Goal: Task Accomplishment & Management: Manage account settings

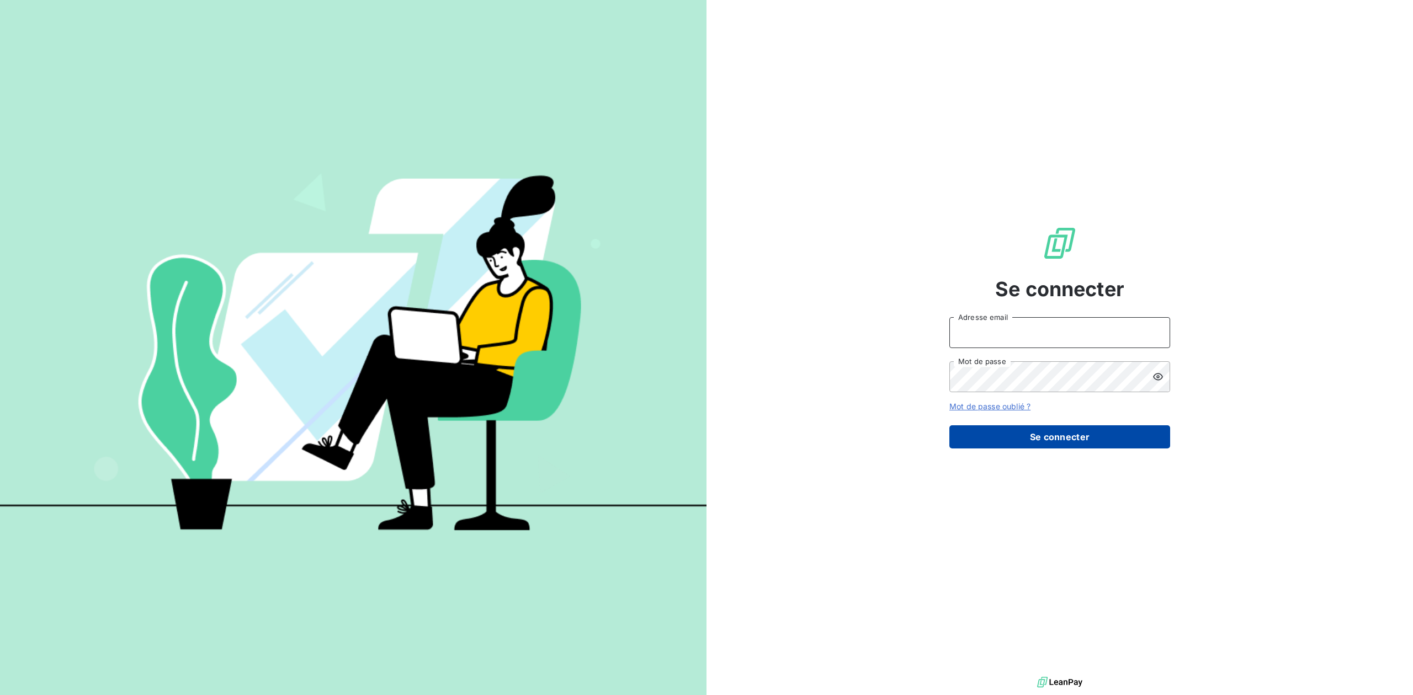
type input "[PERSON_NAME][EMAIL_ADDRESS][DOMAIN_NAME]"
click at [1024, 446] on button "Se connecter" at bounding box center [1059, 437] width 221 height 23
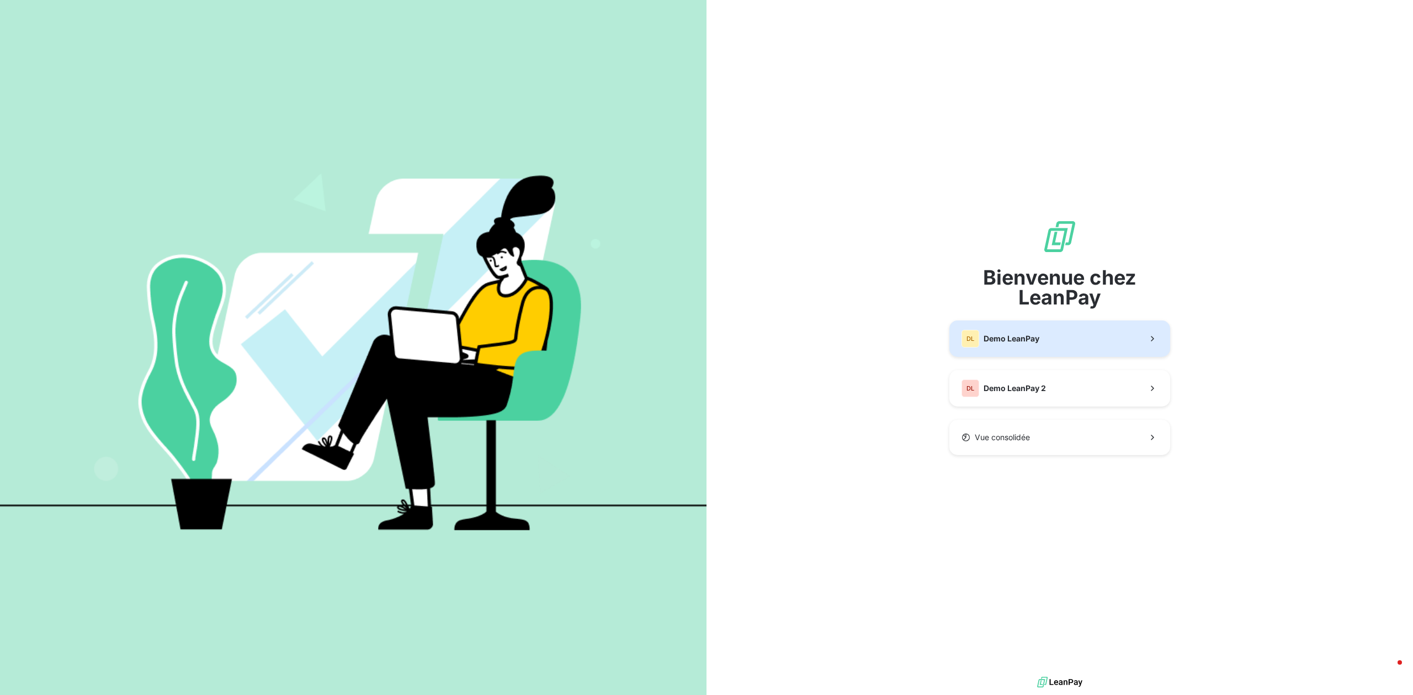
click at [1024, 329] on button "DL Demo LeanPay" at bounding box center [1059, 339] width 221 height 36
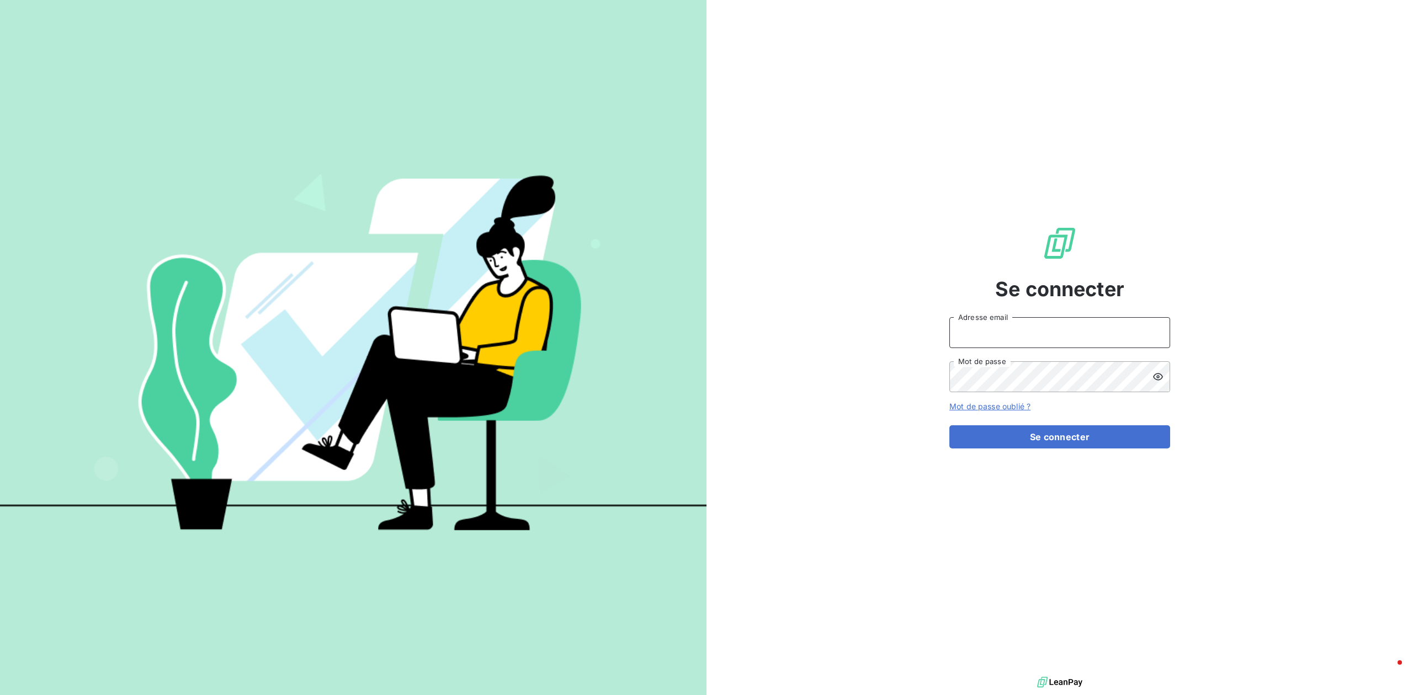
type input "[PERSON_NAME][EMAIL_ADDRESS][DOMAIN_NAME]"
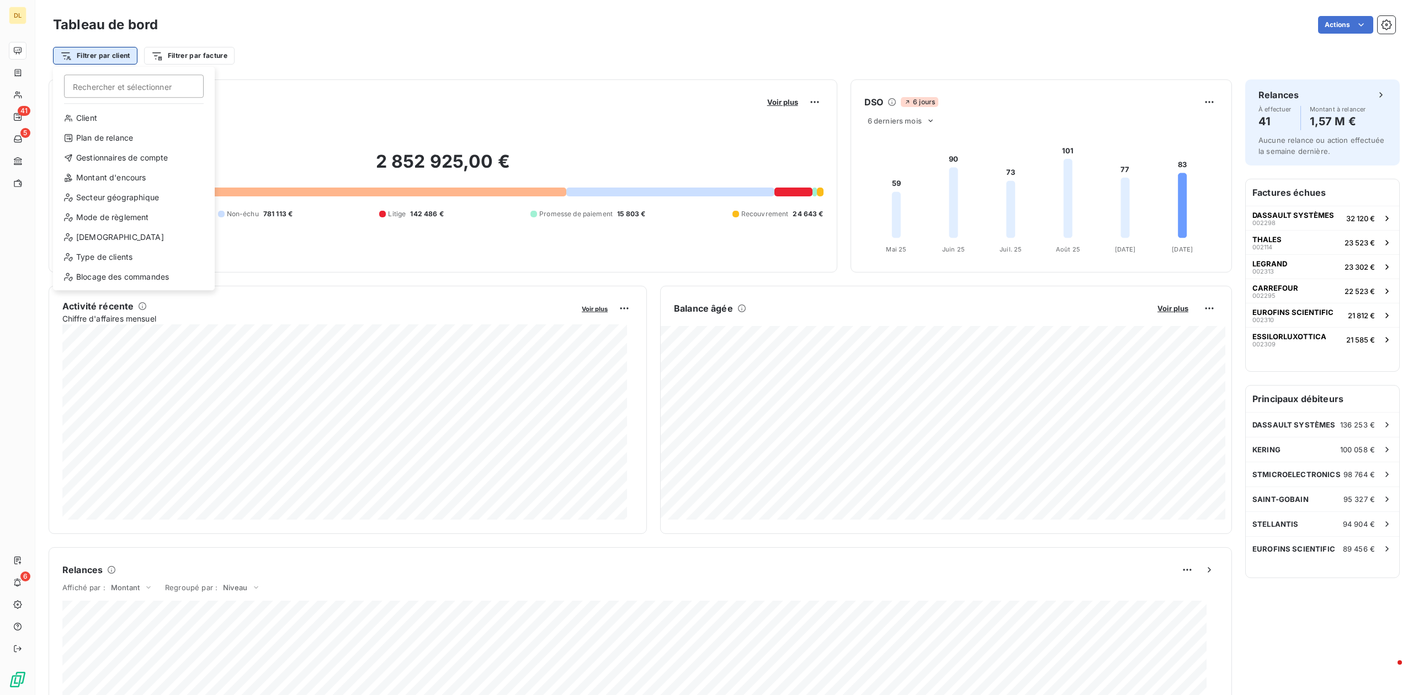
click at [87, 52] on html "DL 41 5 6 Tableau de bord Actions Filtrer par client Rechercher et sélectionner…" at bounding box center [706, 347] width 1413 height 695
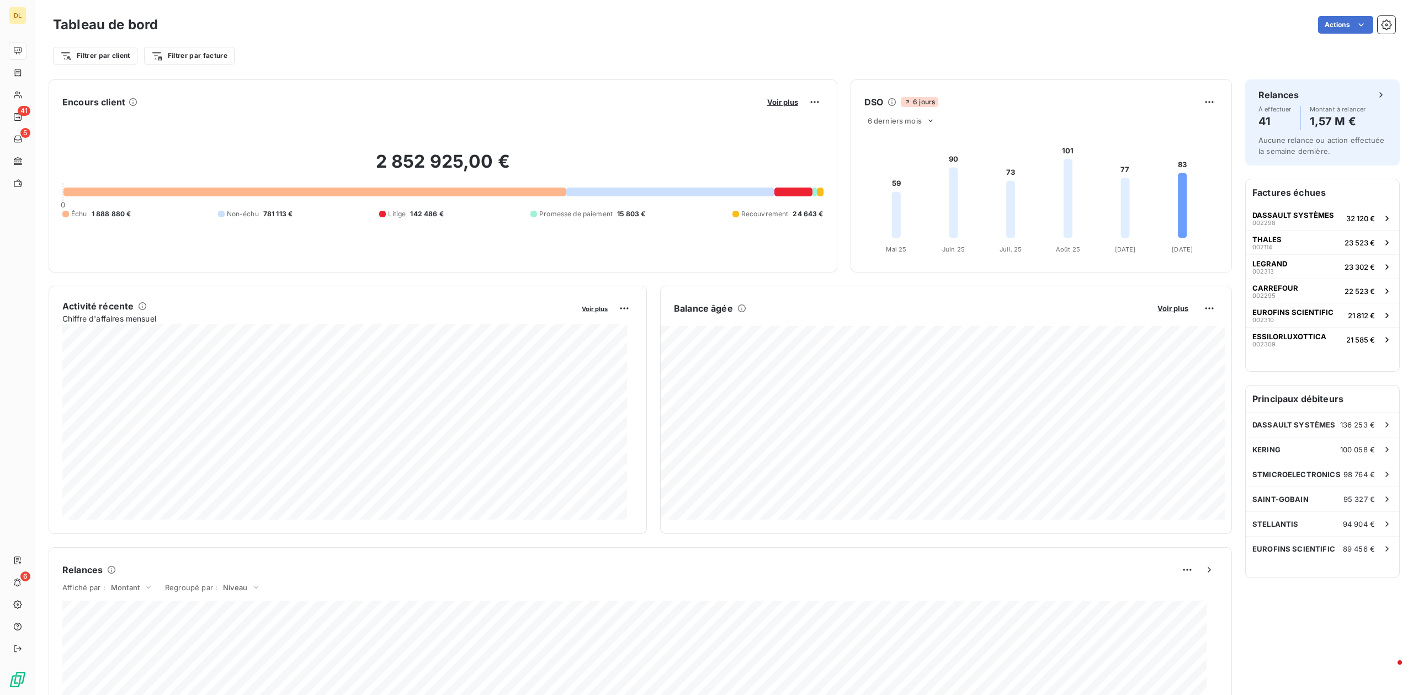
click at [1371, 21] on html "DL 41 5 6 Tableau de bord Actions Filtrer par client Filtrer par facture Encour…" at bounding box center [706, 347] width 1413 height 695
click at [1381, 21] on icon "button" at bounding box center [1386, 24] width 11 height 11
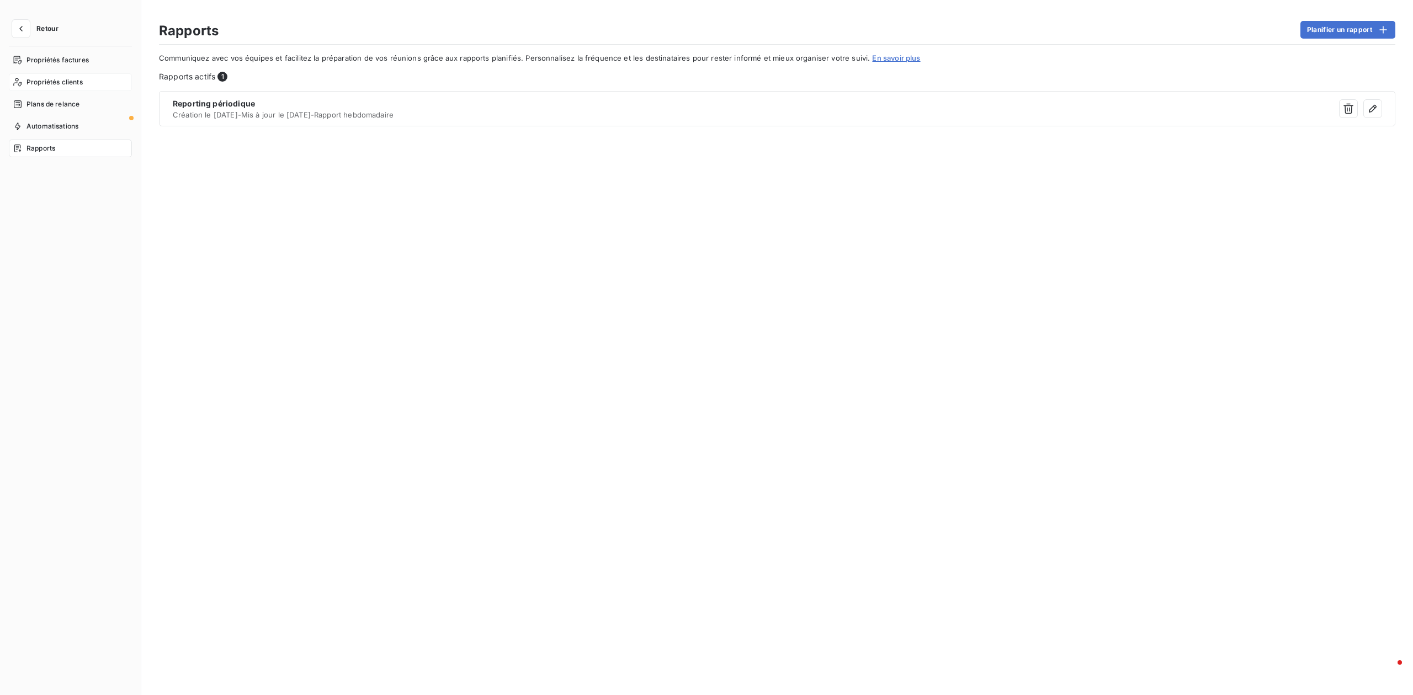
click at [61, 77] on span "Propriétés clients" at bounding box center [54, 82] width 56 height 10
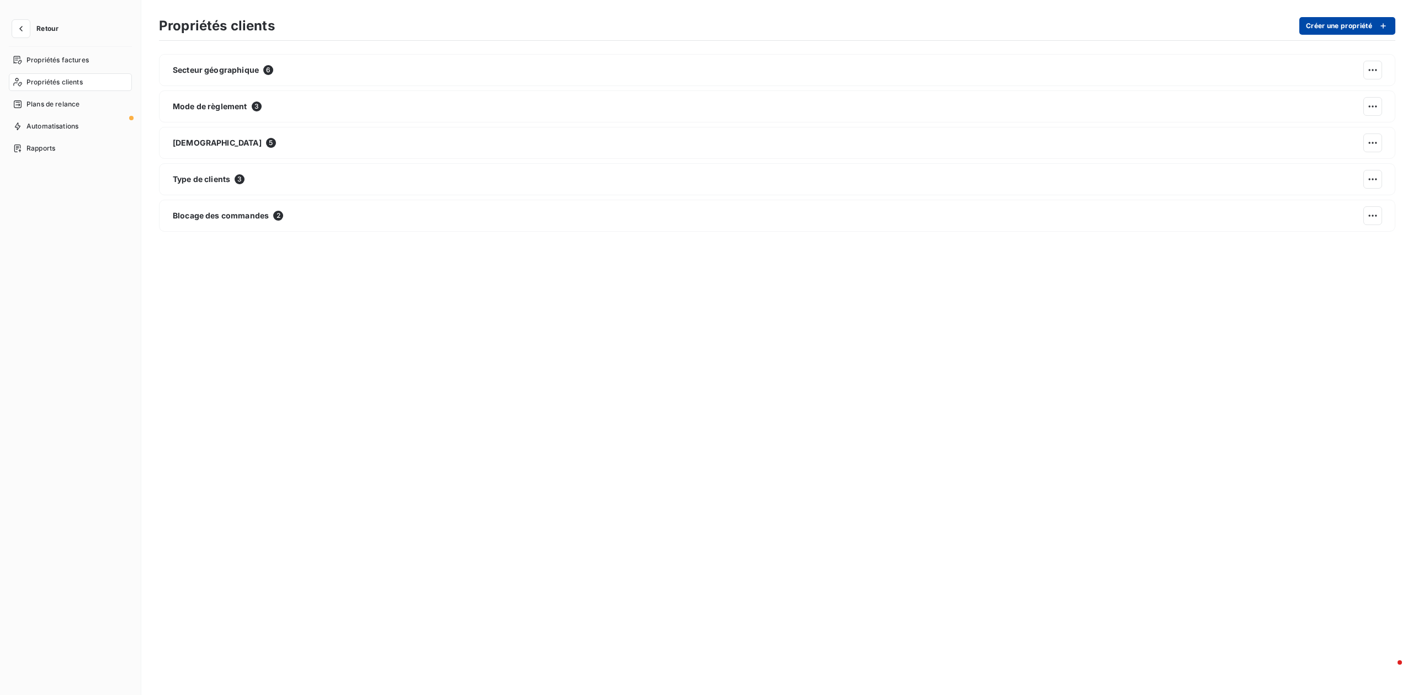
click at [1331, 30] on button "Créer une propriété" at bounding box center [1347, 26] width 96 height 18
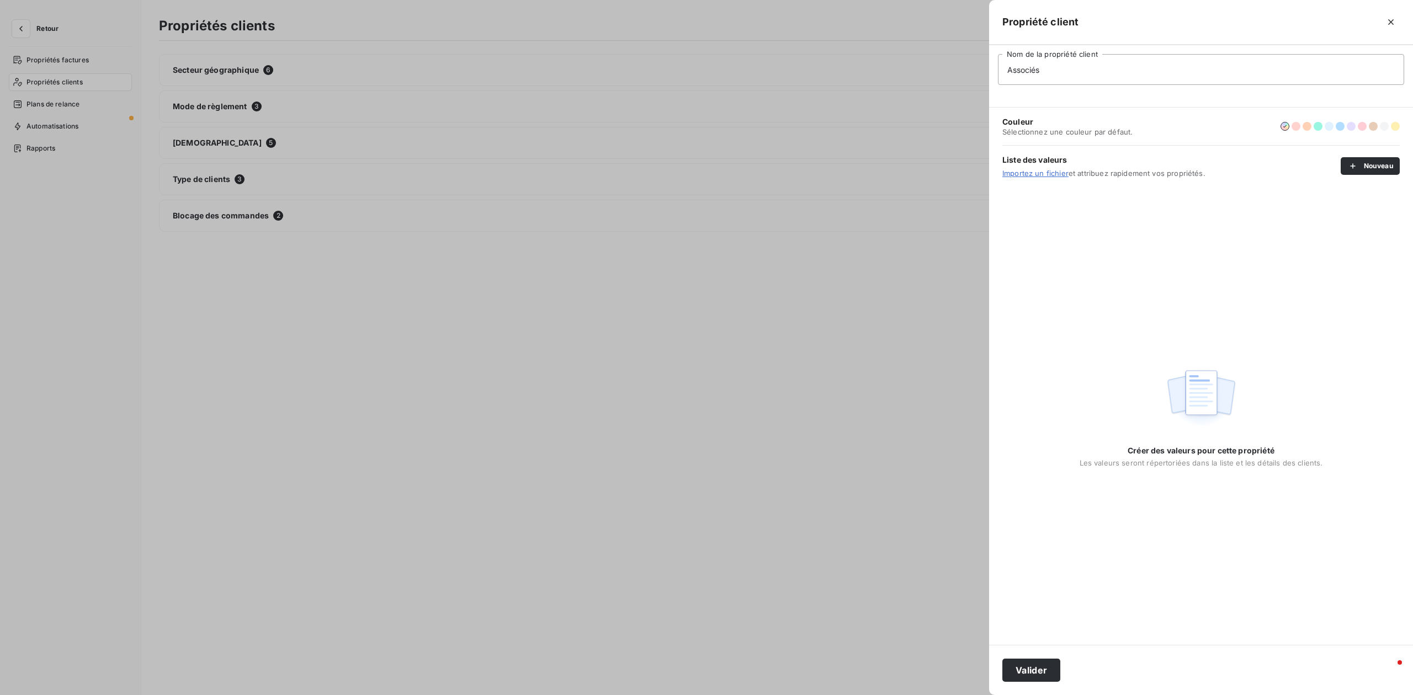
type input "Associés"
drag, startPoint x: 1371, startPoint y: 155, endPoint x: 1373, endPoint y: 164, distance: 9.5
click at [1373, 164] on div "Liste des valeurs Importez un fichier et attribuez rapidement vos propriétés. N…" at bounding box center [1200, 165] width 397 height 41
click at [1373, 164] on button "Nouveau" at bounding box center [1370, 166] width 59 height 18
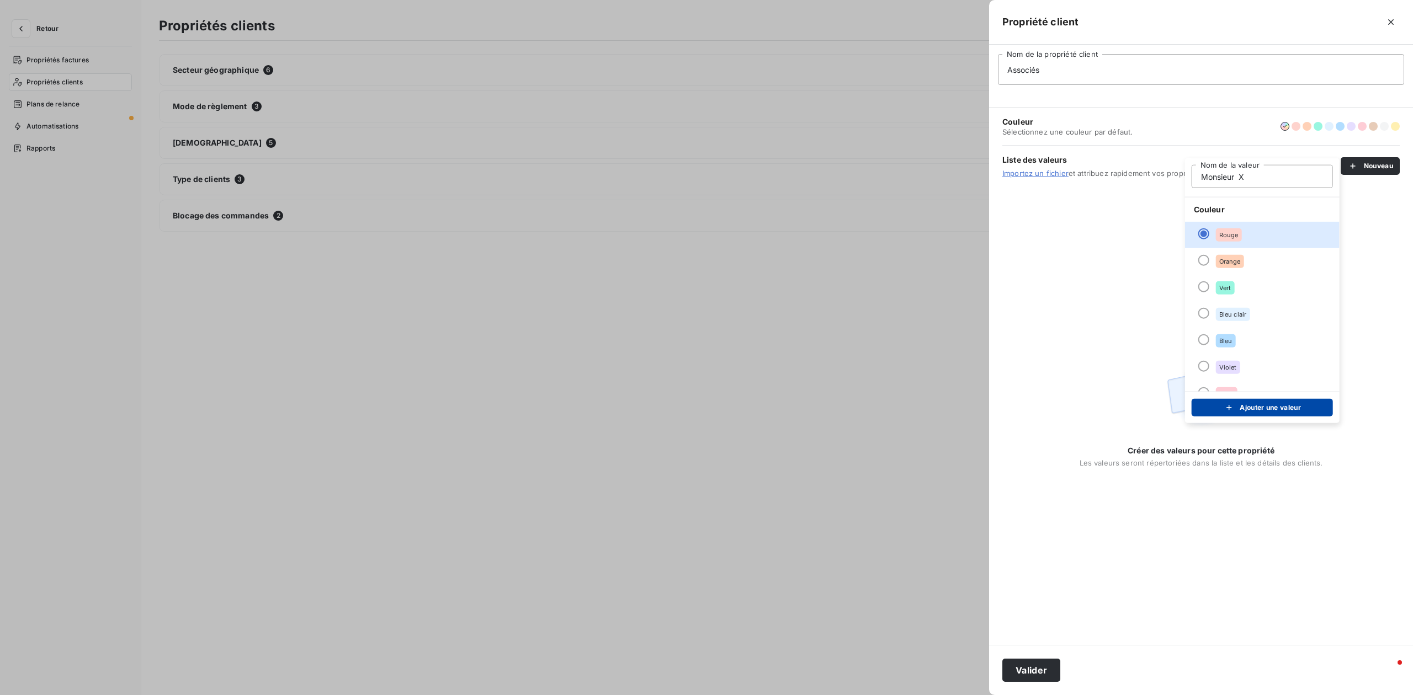
type input "Monsieur X"
click at [1287, 409] on button "Ajouter une valeur" at bounding box center [1262, 408] width 141 height 18
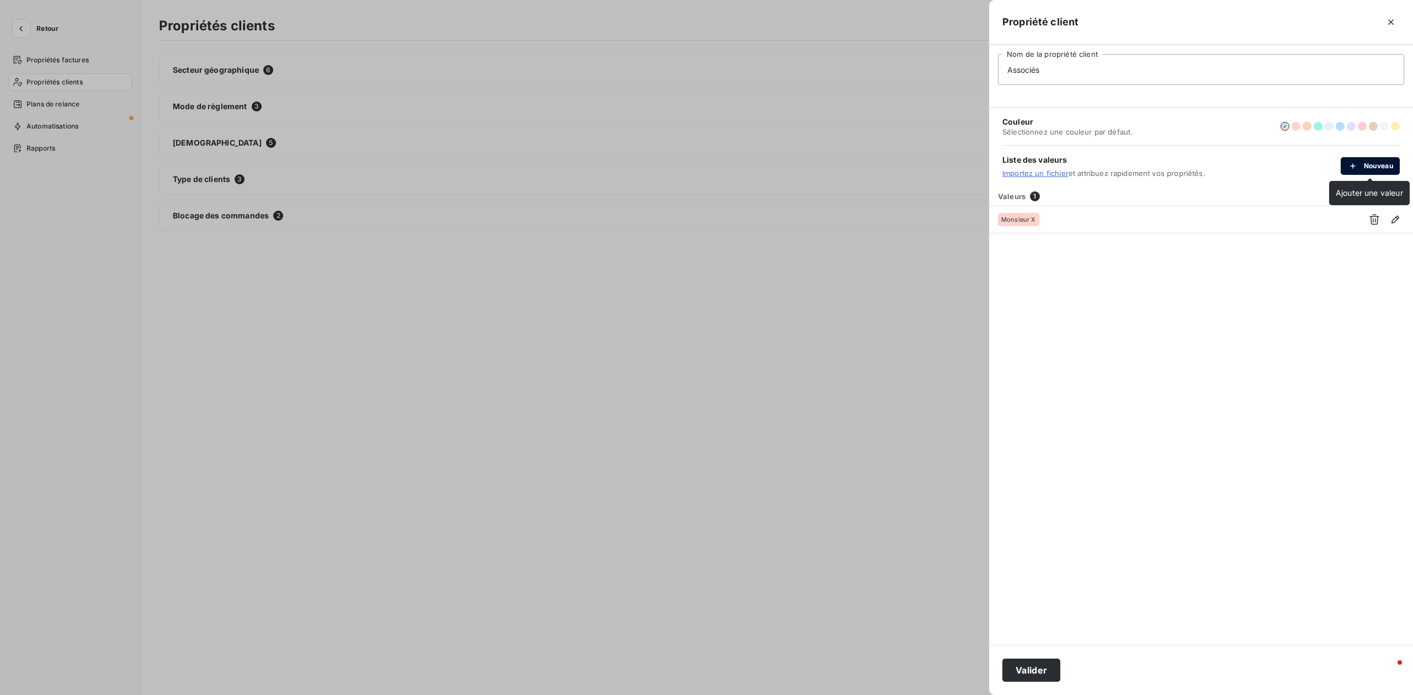
click at [1368, 164] on button "Nouveau" at bounding box center [1370, 166] width 59 height 18
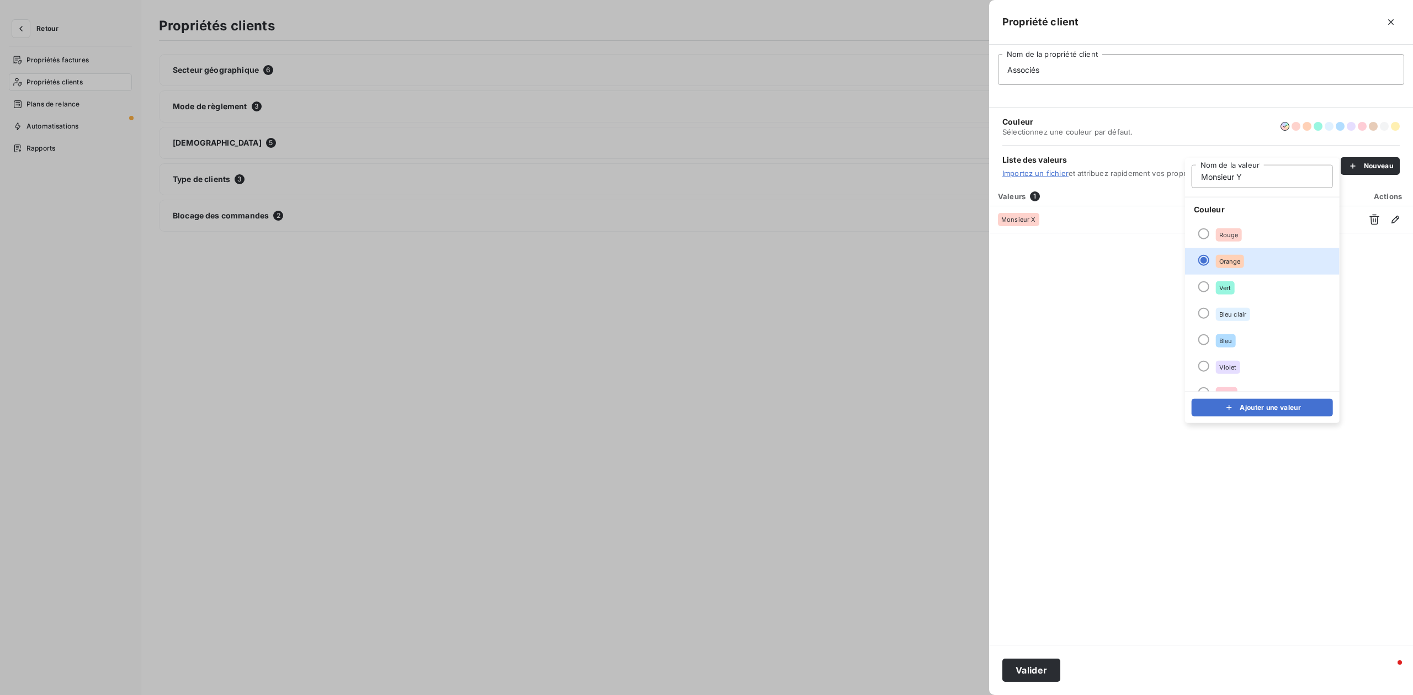
type input "Monsieur Y"
click at [1309, 398] on div "Ajouter une valeur" at bounding box center [1262, 407] width 155 height 31
click at [1313, 406] on button "Ajouter une valeur" at bounding box center [1262, 408] width 141 height 18
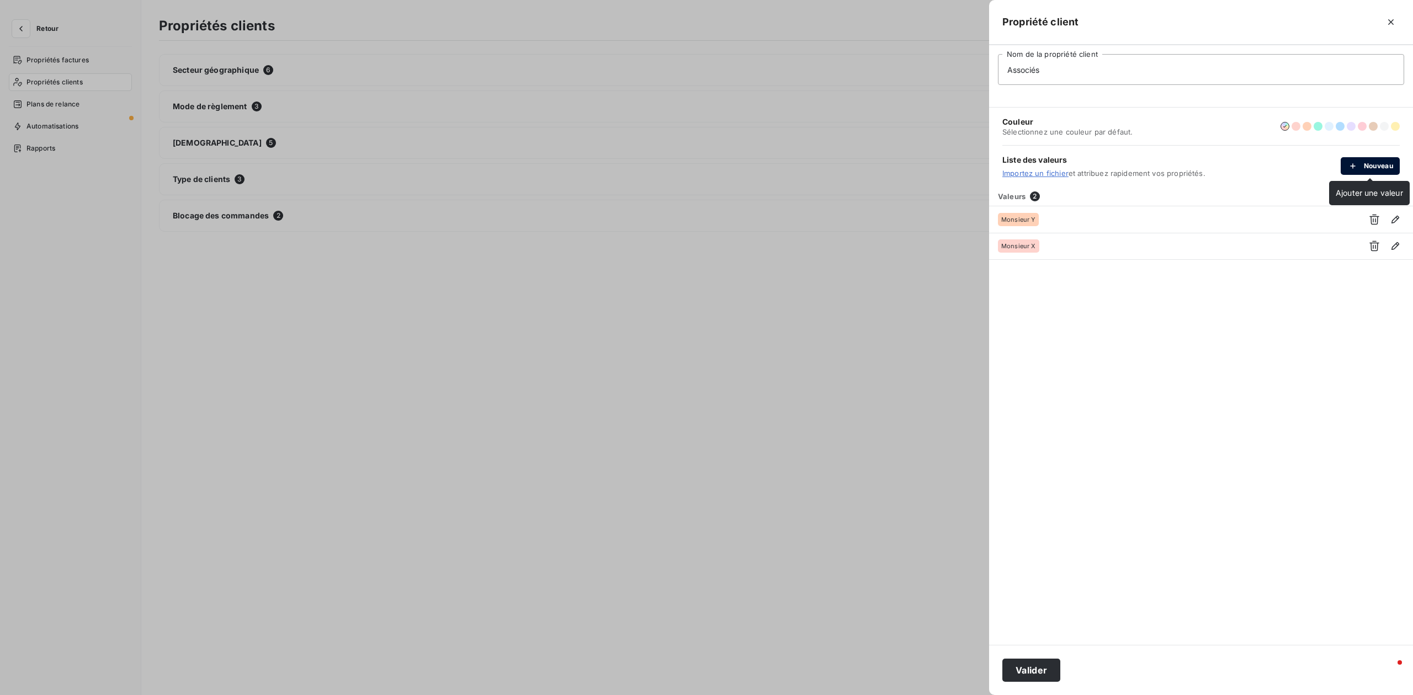
click at [1366, 168] on button "Nouveau" at bounding box center [1370, 166] width 59 height 18
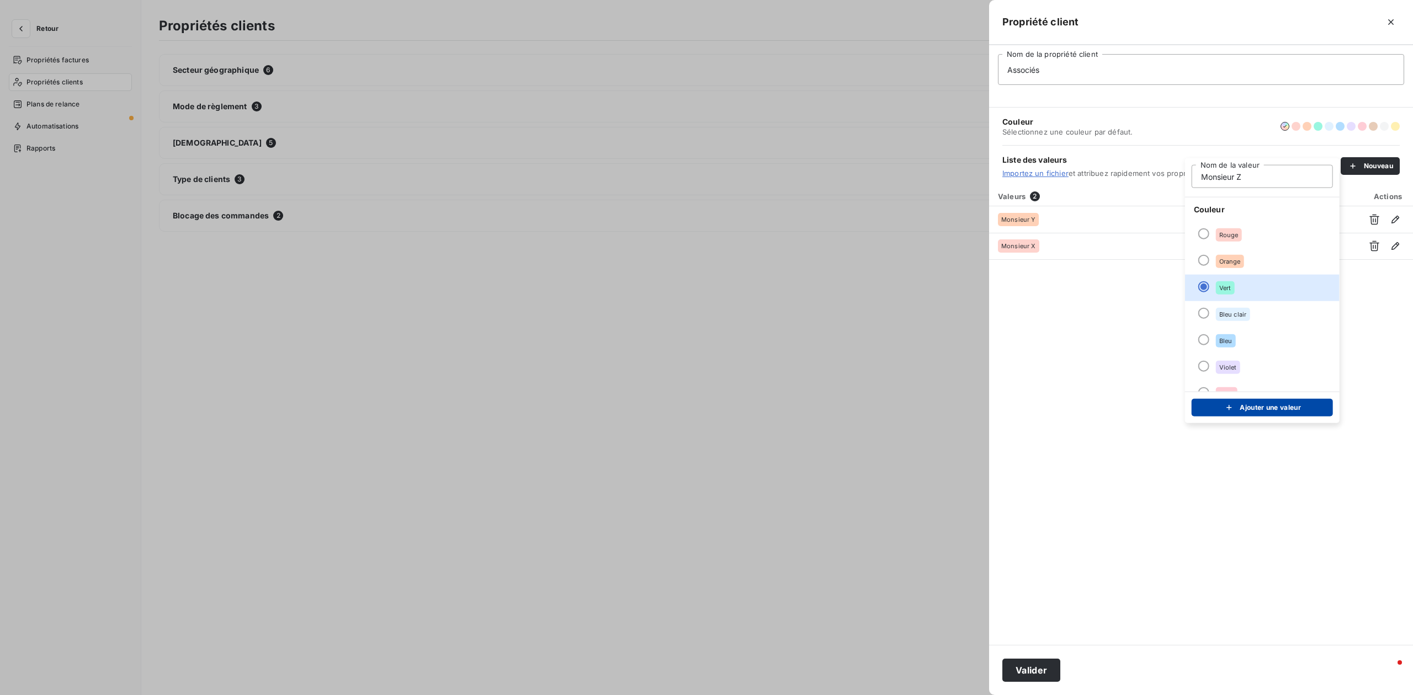
type input "Monsieur Z"
click at [1270, 411] on button "Ajouter une valeur" at bounding box center [1262, 408] width 141 height 18
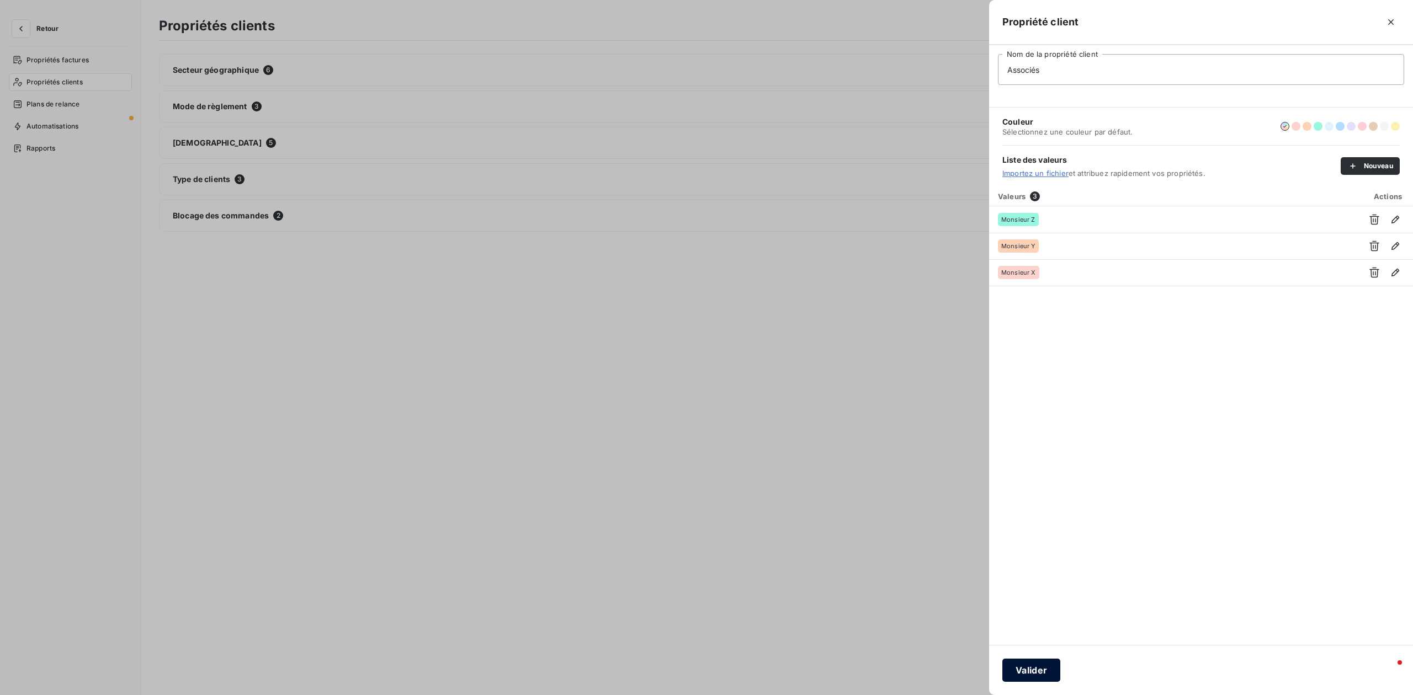
click at [1031, 669] on button "Valider" at bounding box center [1031, 670] width 58 height 23
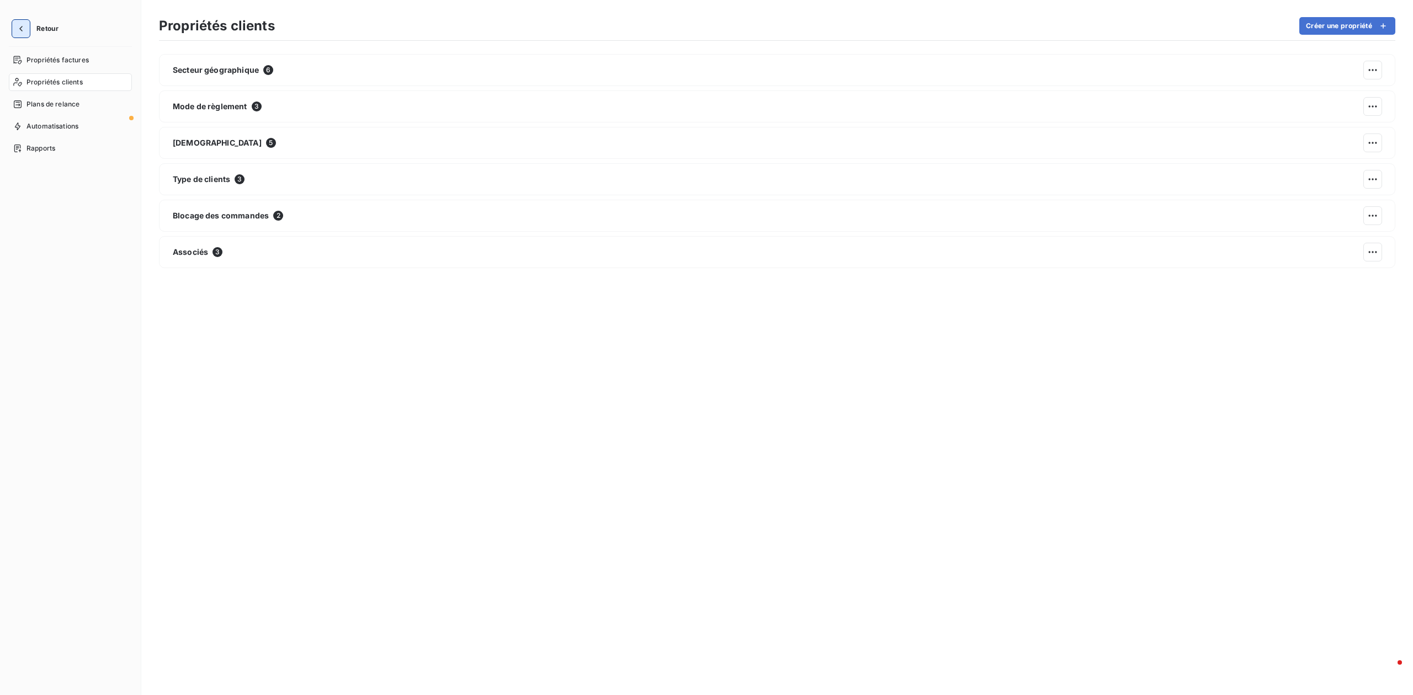
click at [27, 27] on button "button" at bounding box center [21, 29] width 18 height 18
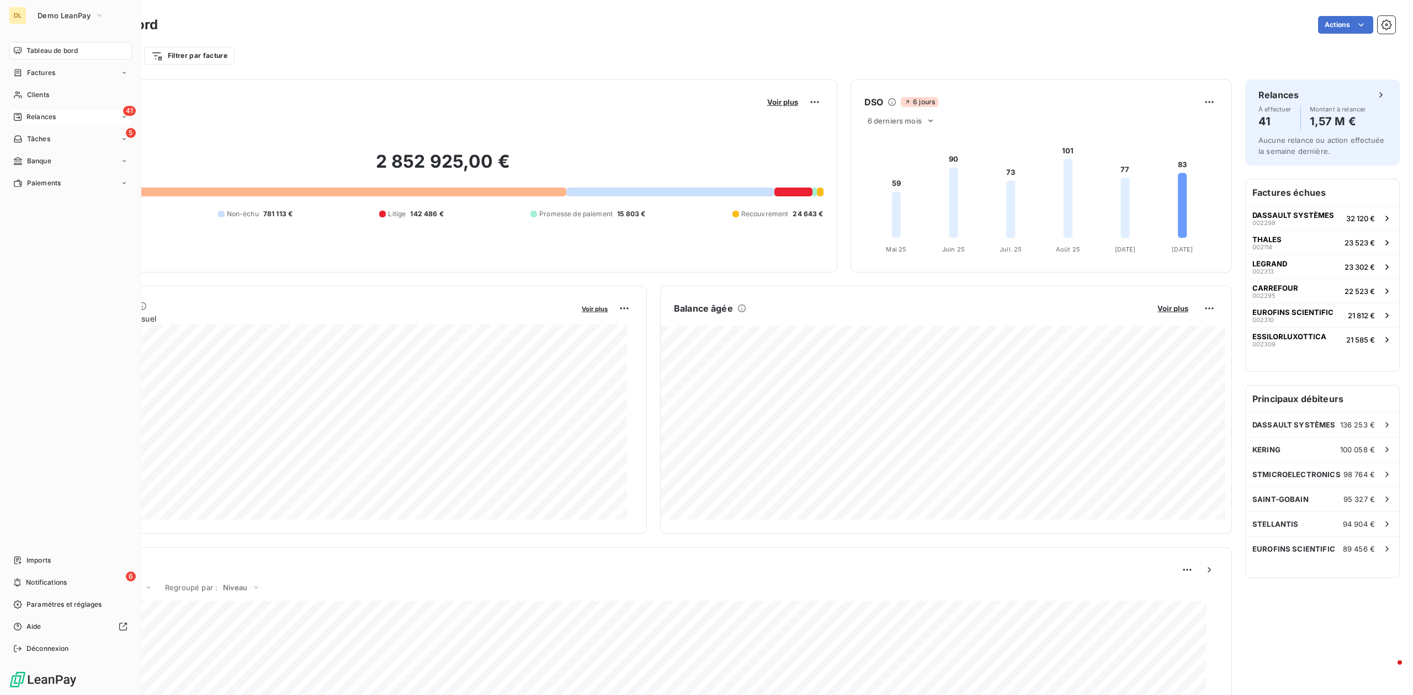
click at [23, 113] on div "Relances" at bounding box center [34, 117] width 42 height 10
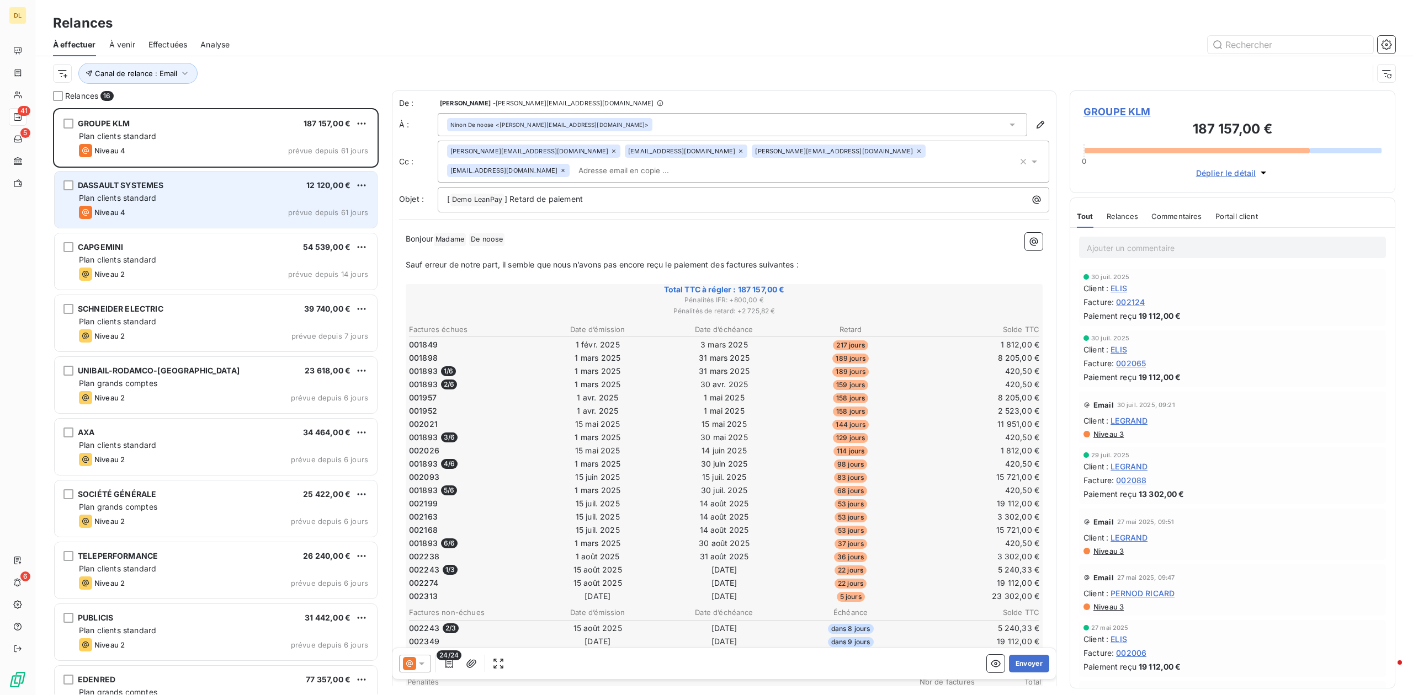
click at [227, 221] on div "DASSAULT SYSTEMES 12 120,00 € Plan clients standard Niveau 4 prévue depuis 61 j…" at bounding box center [216, 200] width 322 height 56
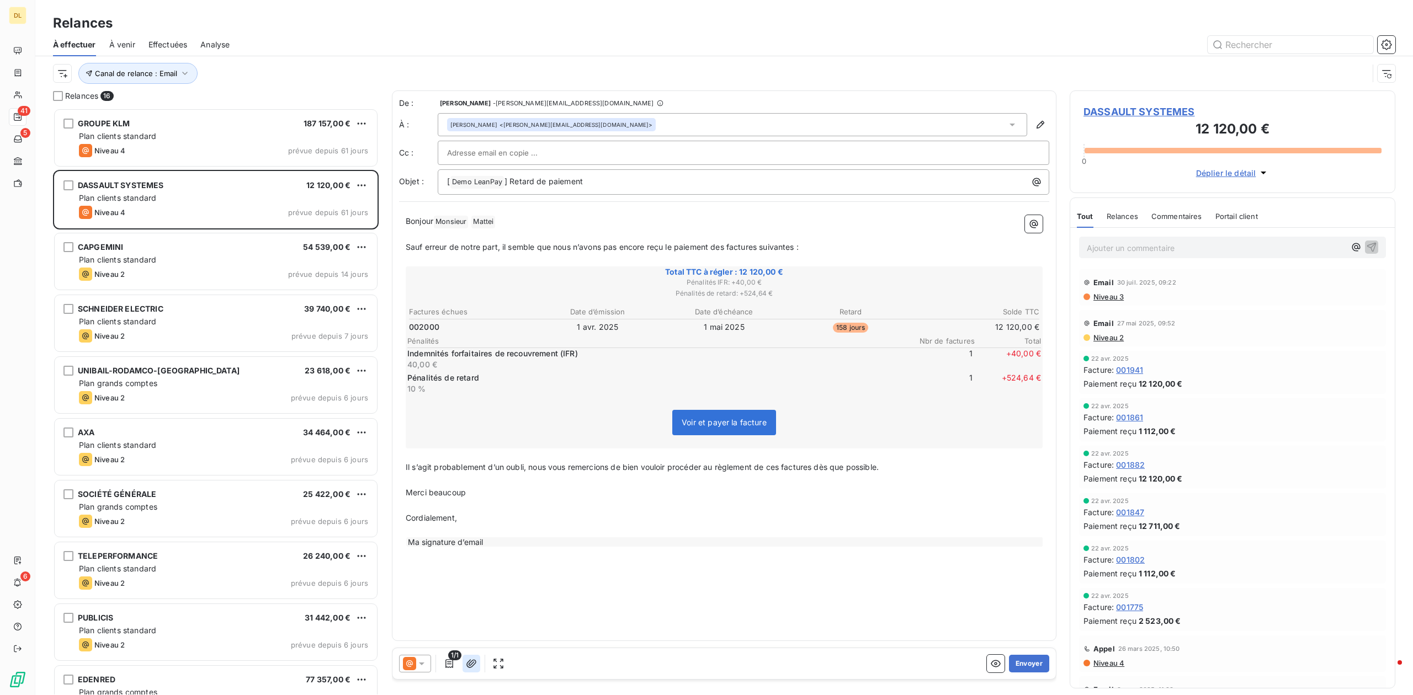
click at [471, 664] on icon "button" at bounding box center [471, 663] width 11 height 11
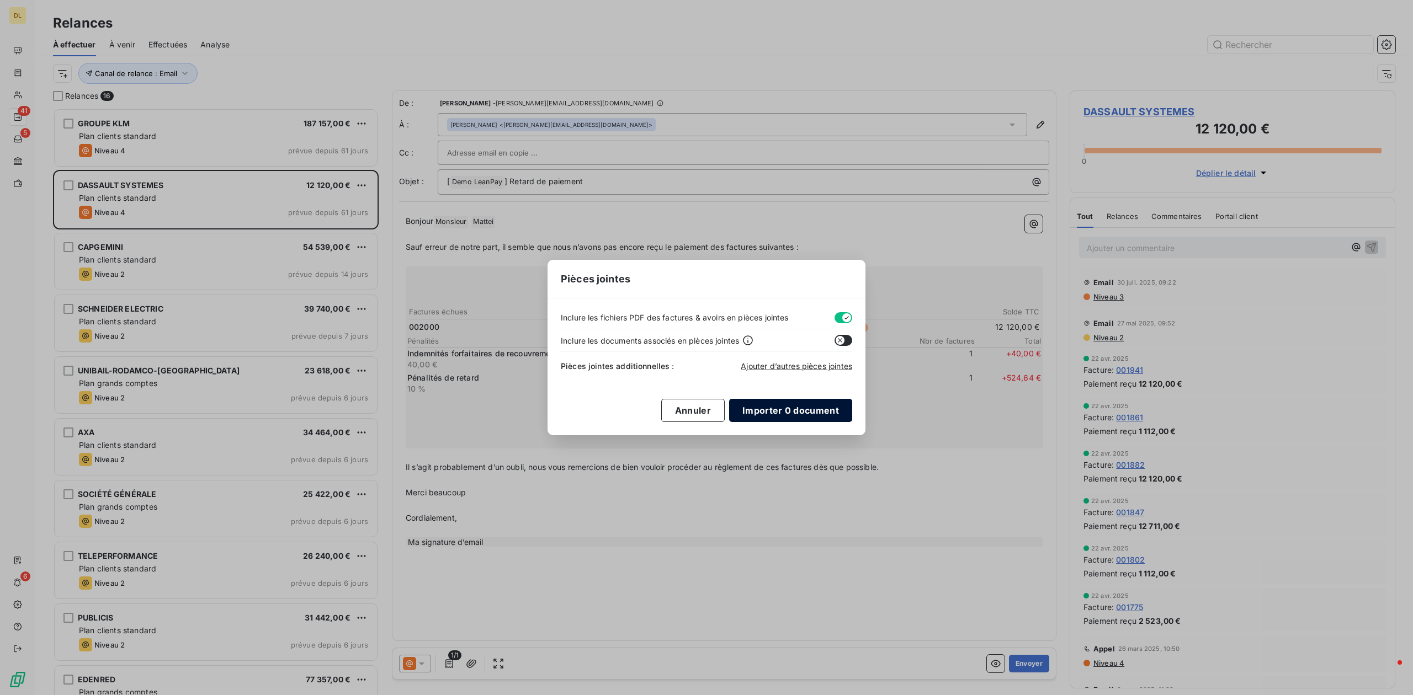
click at [748, 408] on button "Importer 0 document" at bounding box center [790, 410] width 123 height 23
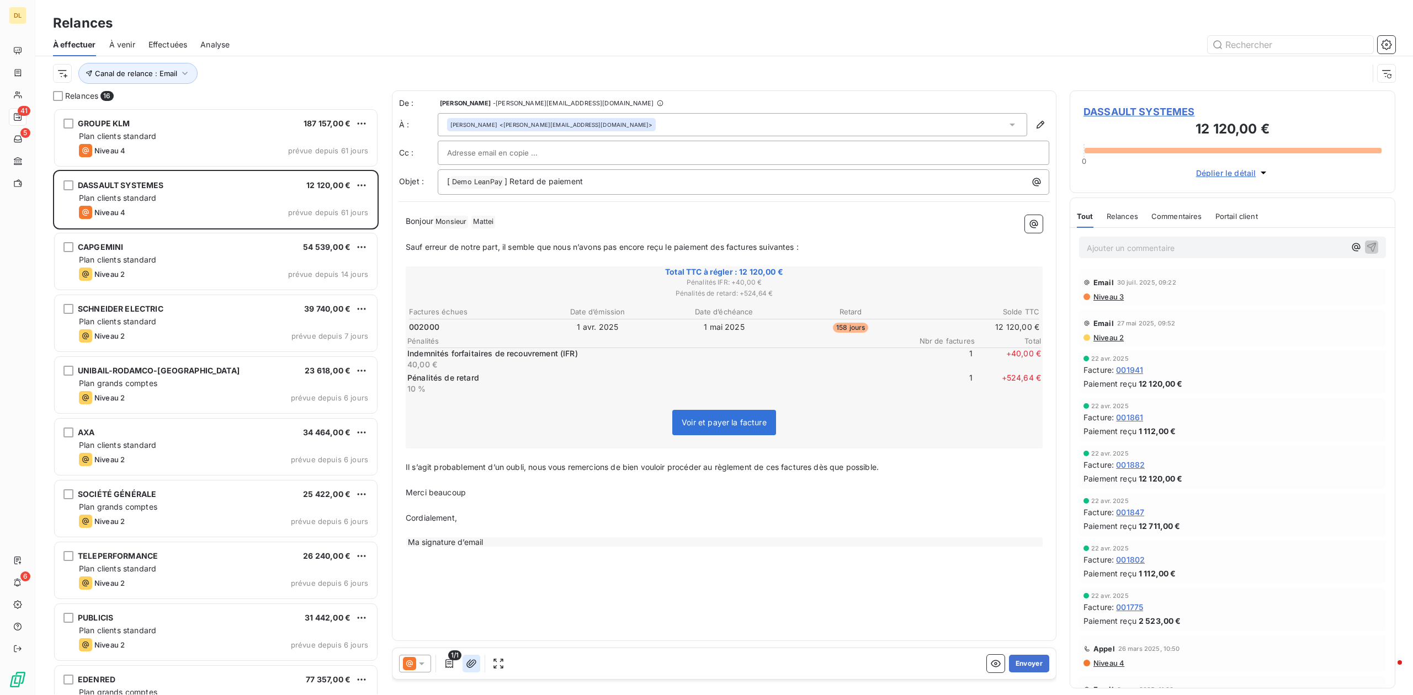
click at [469, 667] on icon "button" at bounding box center [471, 663] width 11 height 11
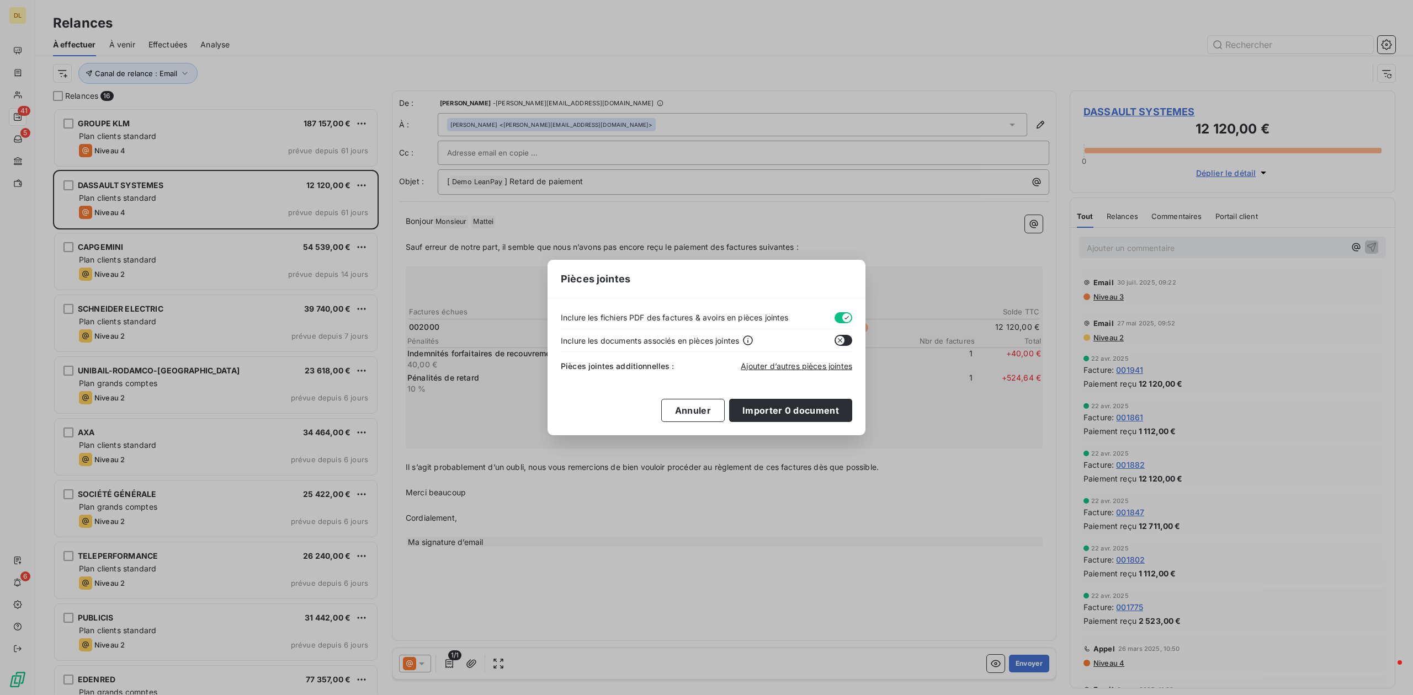
click at [837, 344] on icon "button" at bounding box center [840, 340] width 9 height 9
click at [802, 369] on span "Ajouter d’autres pièces jointes" at bounding box center [796, 365] width 111 height 9
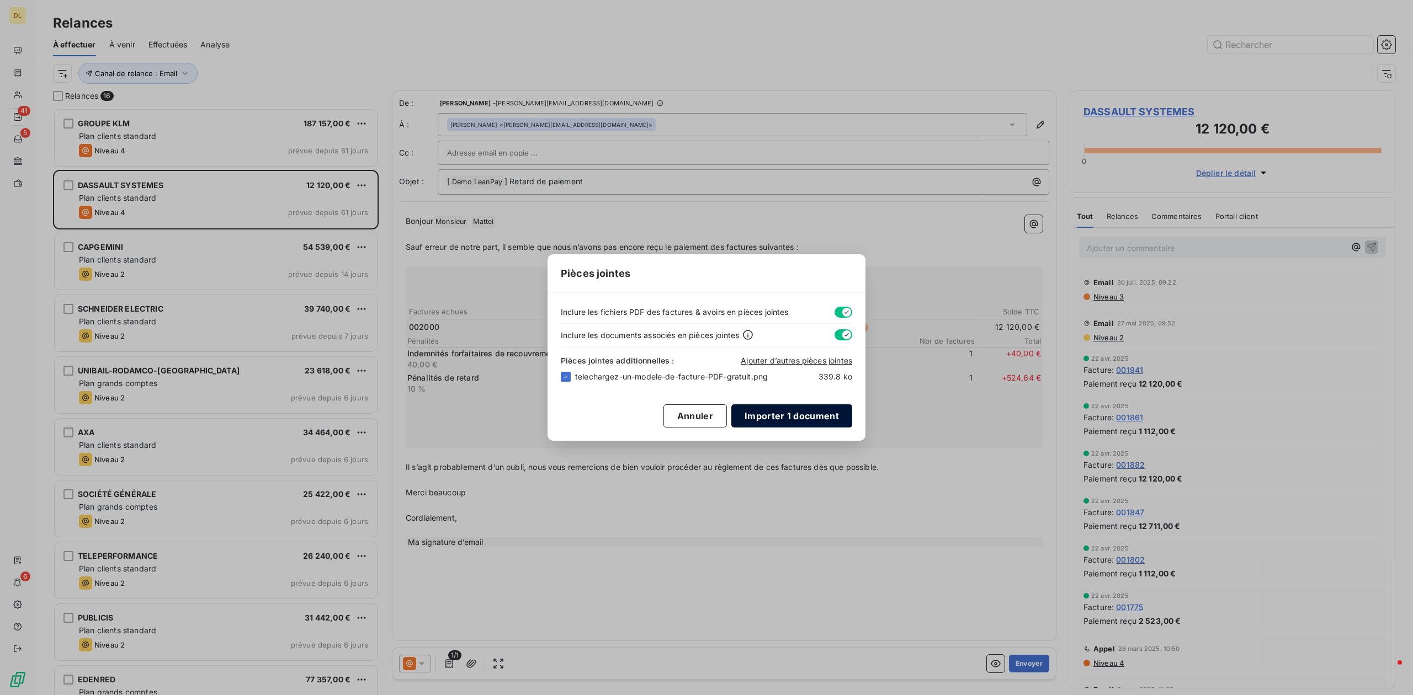
click at [812, 417] on button "Importer 1 document" at bounding box center [791, 416] width 121 height 23
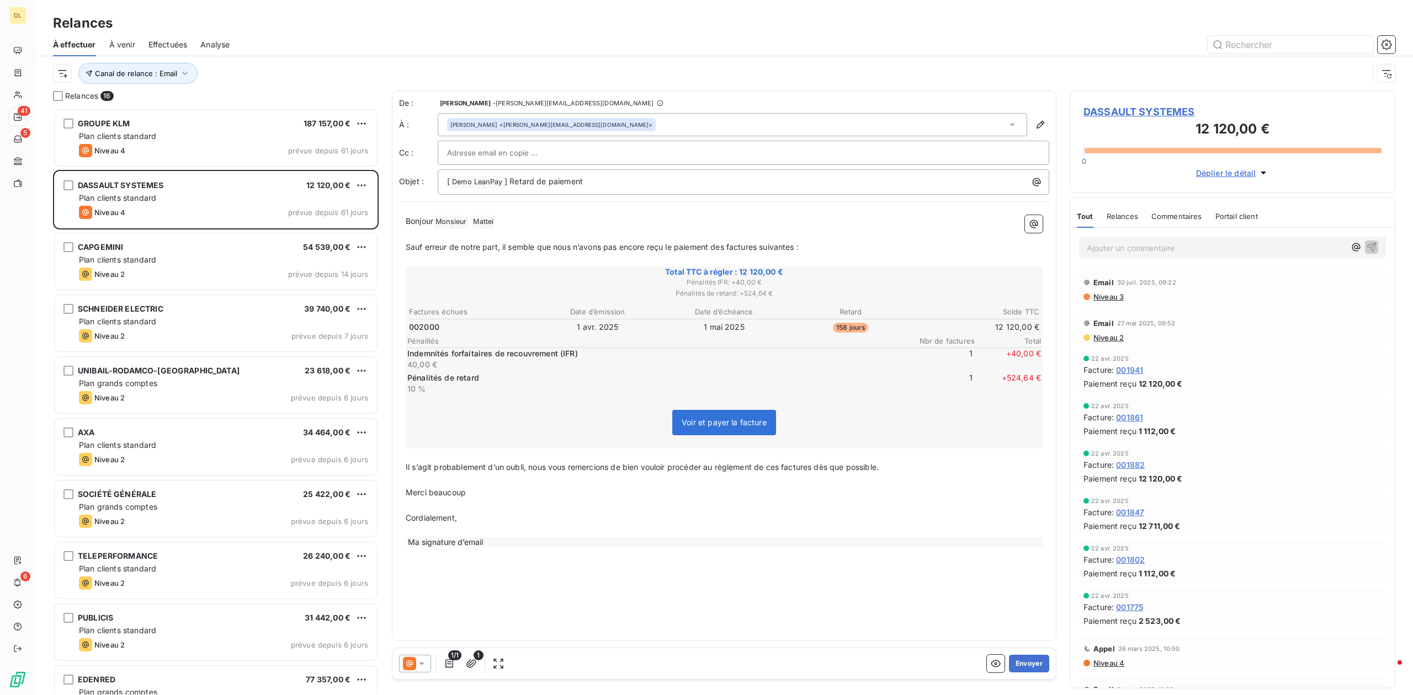
click at [610, 124] on div "[PERSON_NAME] <[PERSON_NAME][EMAIL_ADDRESS][DOMAIN_NAME]>" at bounding box center [732, 124] width 589 height 23
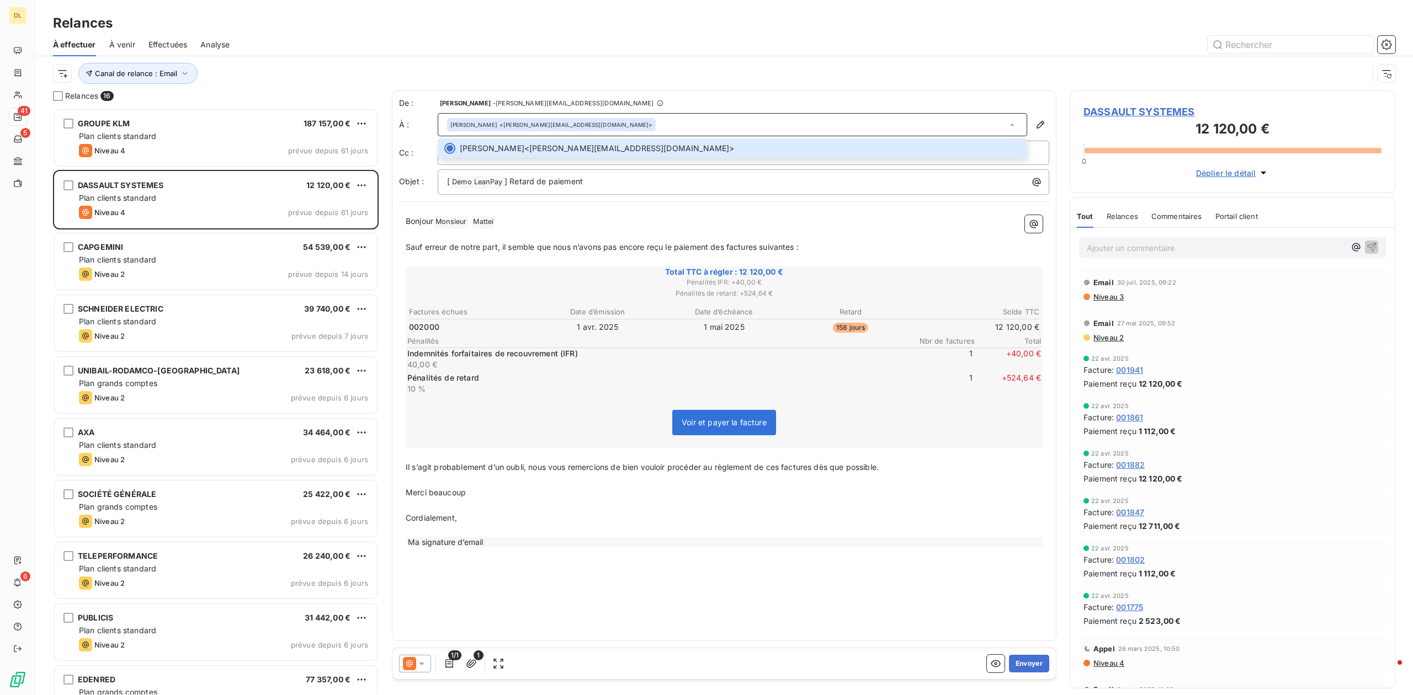
click at [685, 205] on div "De : Antoine Mattei - [EMAIL_ADDRESS][DOMAIN_NAME] À : [PERSON_NAME] <[PERSON_N…" at bounding box center [724, 366] width 664 height 551
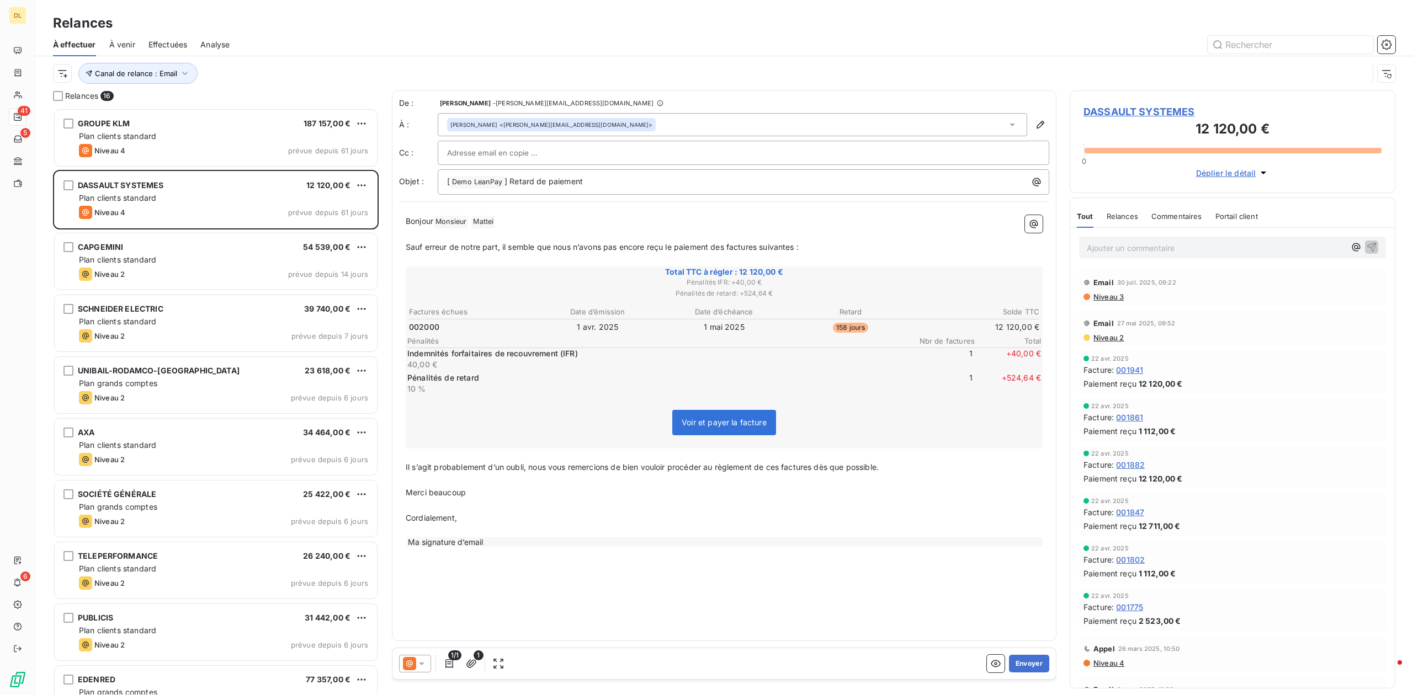
click at [579, 160] on div at bounding box center [743, 153] width 593 height 17
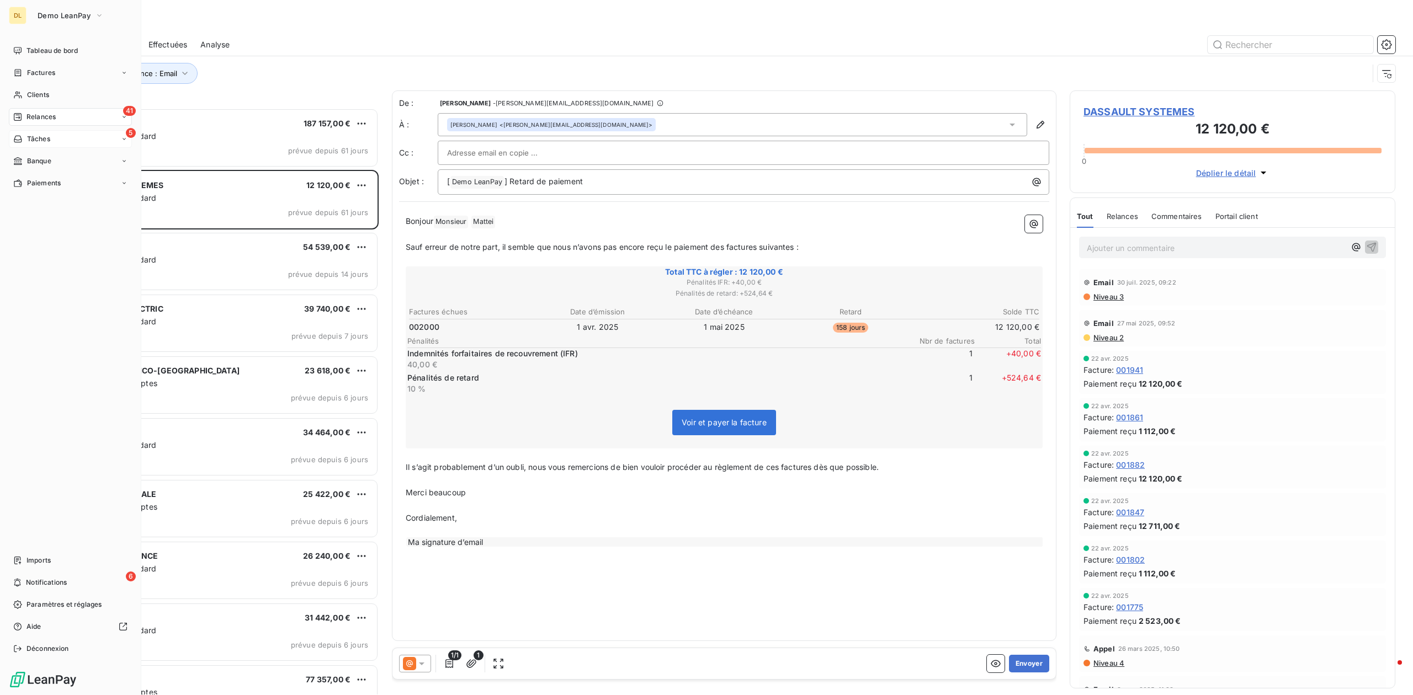
click at [73, 135] on div "5 Tâches" at bounding box center [70, 139] width 123 height 18
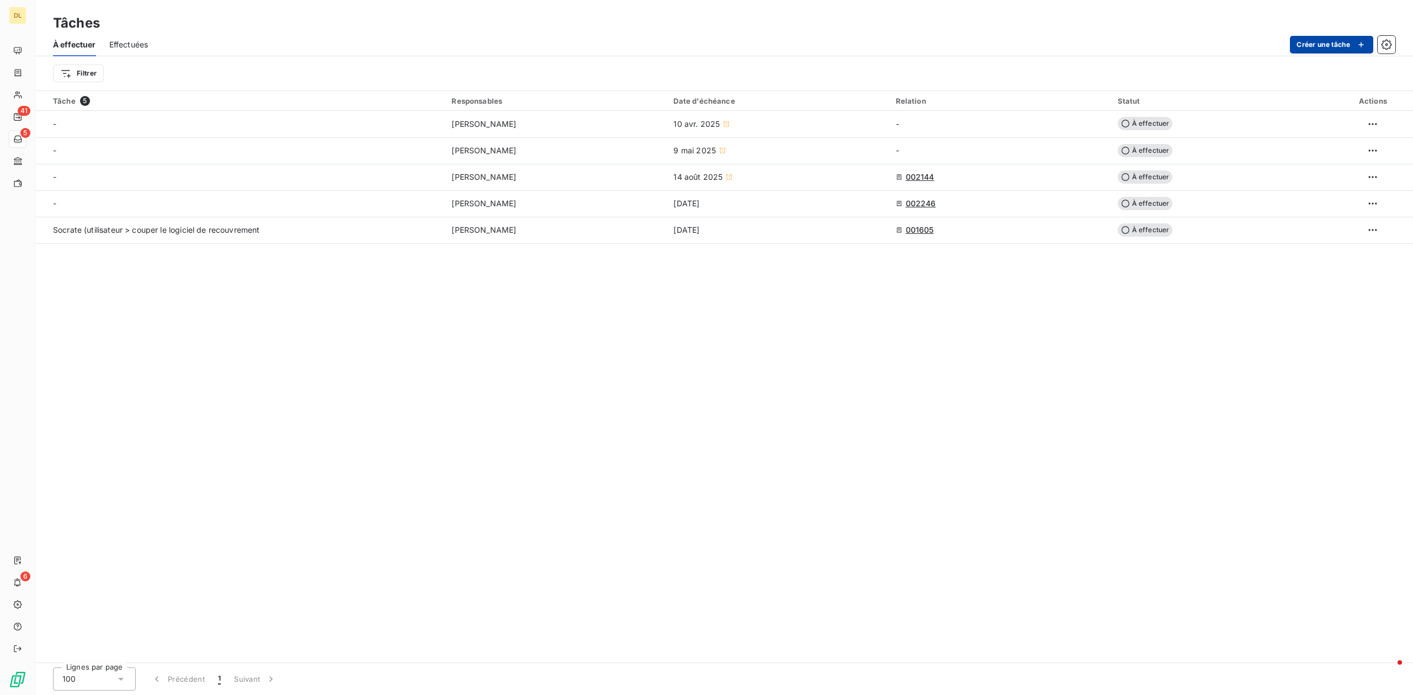
click at [1347, 42] on button "Créer une tâche" at bounding box center [1331, 45] width 83 height 18
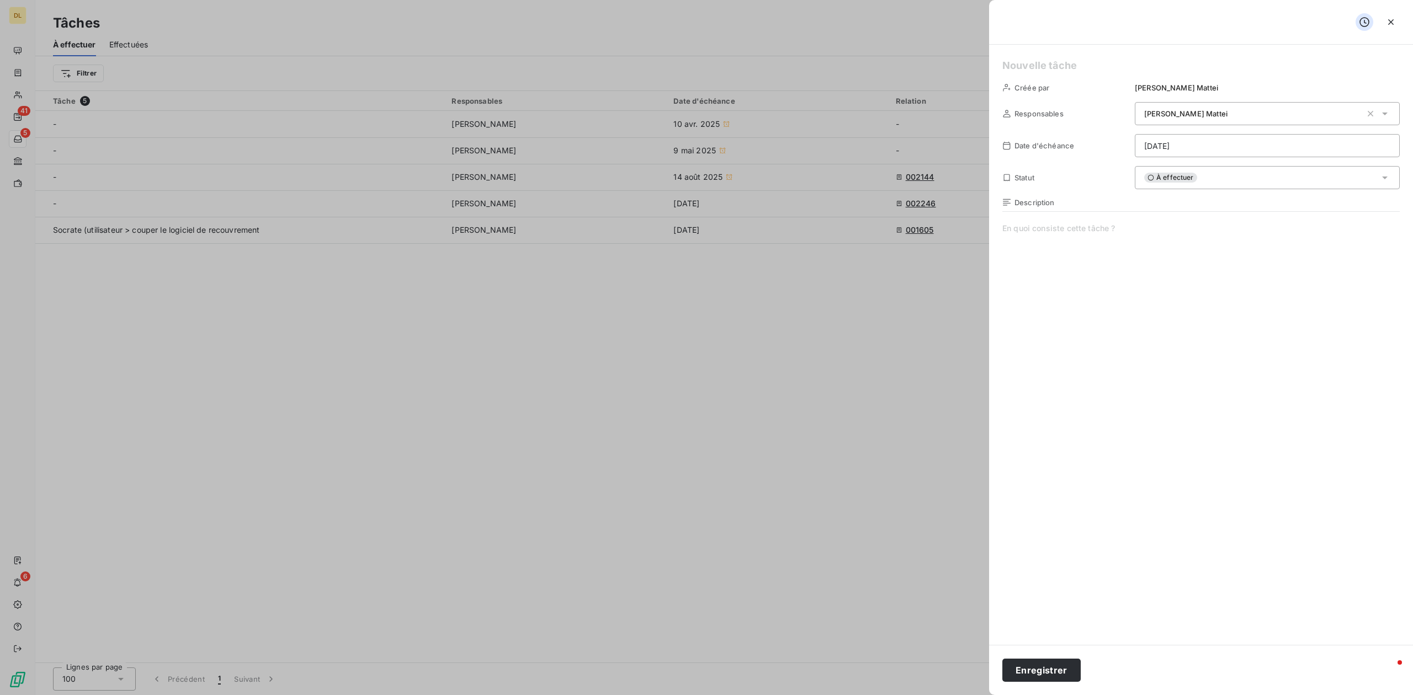
click at [1055, 226] on span at bounding box center [1200, 329] width 397 height 212
click at [20, 72] on div at bounding box center [706, 347] width 1413 height 695
click at [1389, 21] on icon "button" at bounding box center [1390, 22] width 11 height 11
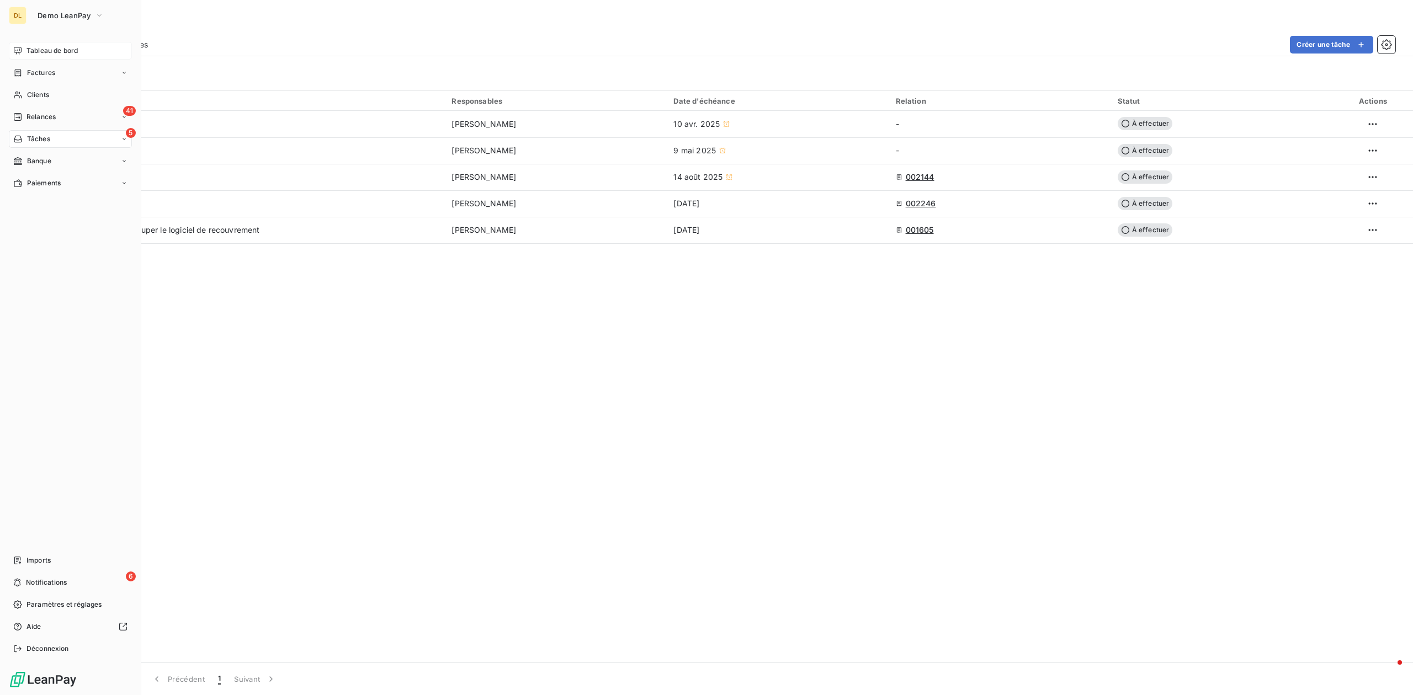
click at [33, 56] on div "Tableau de bord" at bounding box center [70, 51] width 123 height 18
